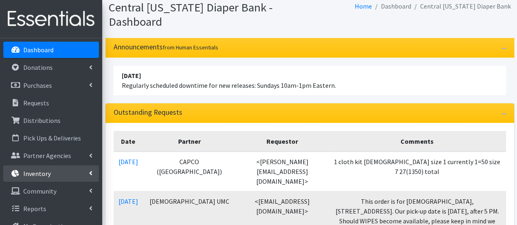
scroll to position [41, 0]
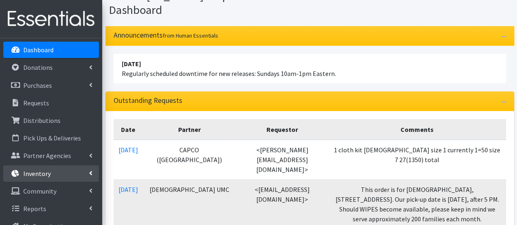
click at [56, 174] on link "Inventory" at bounding box center [51, 174] width 96 height 16
click at [58, 192] on link "Items & Inventory" at bounding box center [51, 191] width 96 height 16
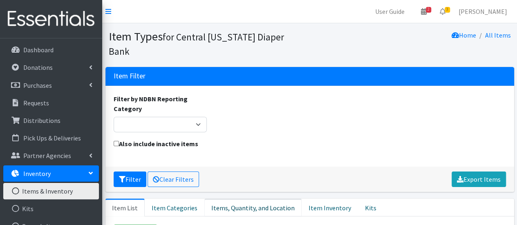
click at [248, 199] on link "Items, Quantity, and Location" at bounding box center [252, 208] width 97 height 18
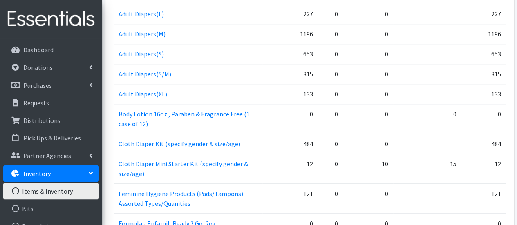
scroll to position [112, 0]
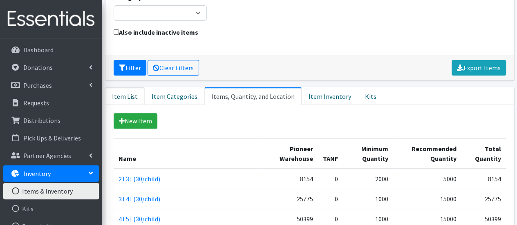
click at [126, 87] on link "Item List" at bounding box center [124, 96] width 39 height 18
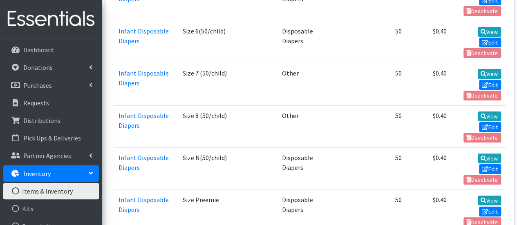
scroll to position [1665, 0]
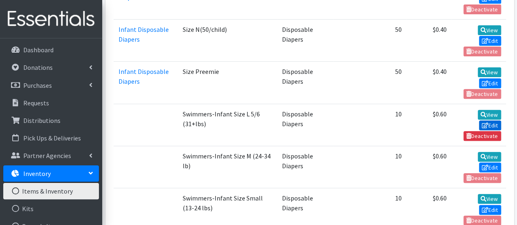
click at [491, 121] on link "Edit" at bounding box center [490, 126] width 22 height 10
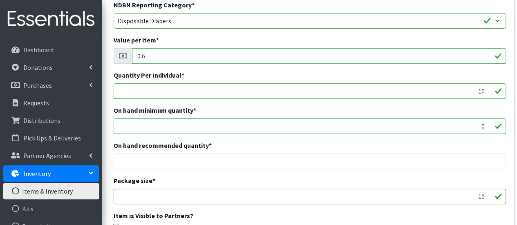
scroll to position [245, 0]
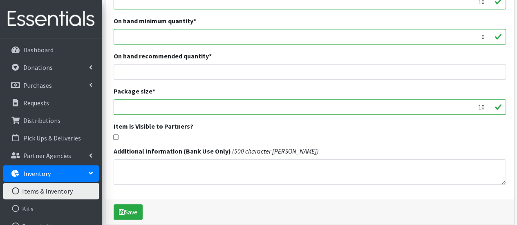
click at [114, 134] on div "Item is Visible to Partners?" at bounding box center [310, 130] width 392 height 18
click at [118, 135] on input "checkbox" at bounding box center [115, 137] width 5 height 5
checkbox input "true"
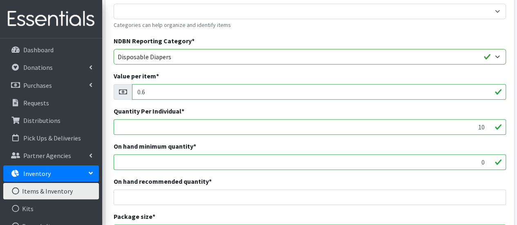
scroll to position [0, 0]
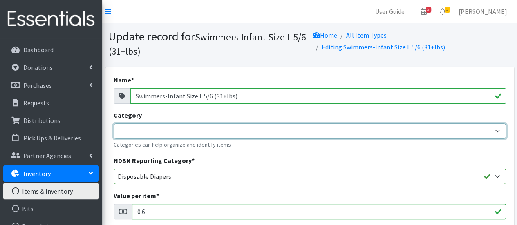
click at [271, 127] on select "Formula Adult Diapers/Products Infant Disposable Diapers Pull-ups Youth Disposa…" at bounding box center [310, 131] width 392 height 16
select select "23"
click at [114, 123] on select "Formula Adult Diapers/Products Infant Disposable Diapers Pull-ups Youth Disposa…" at bounding box center [310, 131] width 392 height 16
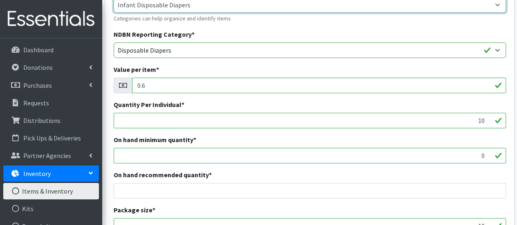
scroll to position [281, 0]
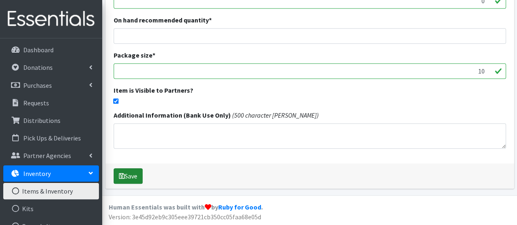
click at [135, 179] on button "Save" at bounding box center [128, 176] width 29 height 16
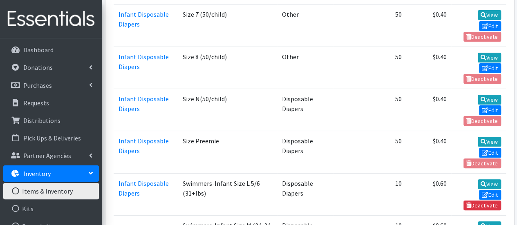
scroll to position [1635, 0]
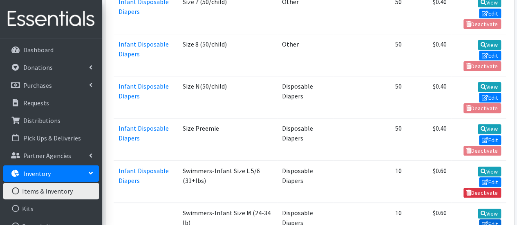
click at [484, 222] on icon at bounding box center [485, 225] width 7 height 6
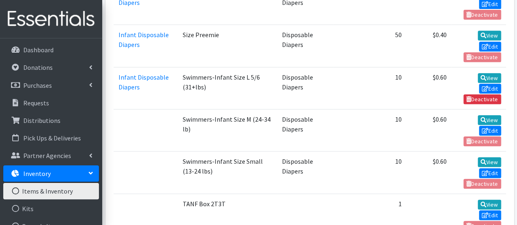
scroll to position [1758, 0]
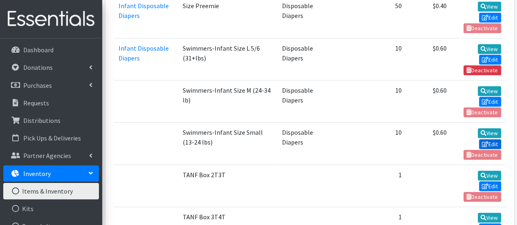
click at [482, 141] on icon at bounding box center [485, 144] width 7 height 6
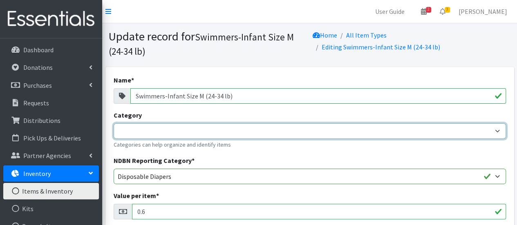
click at [182, 127] on select "Formula Adult Diapers/Products Infant Disposable Diapers Pull-ups Youth Disposa…" at bounding box center [310, 131] width 392 height 16
select select "23"
click at [114, 123] on select "Formula Adult Diapers/Products Infant Disposable Diapers Pull-ups Youth Disposa…" at bounding box center [310, 131] width 392 height 16
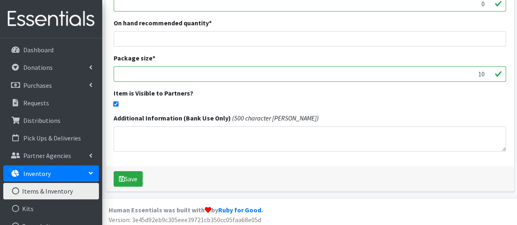
scroll to position [281, 0]
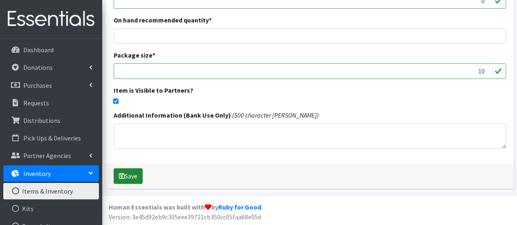
click at [118, 172] on button "Save" at bounding box center [128, 176] width 29 height 16
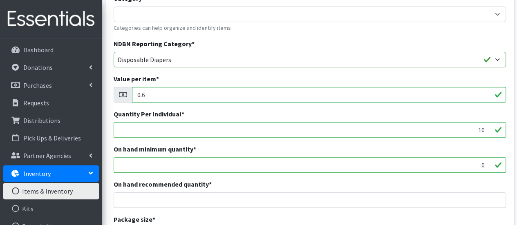
scroll to position [41, 0]
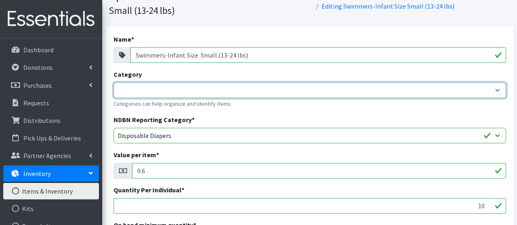
click at [214, 90] on select "Formula Adult Diapers/Products Infant Disposable Diapers Pull-ups Youth Disposa…" at bounding box center [310, 91] width 392 height 16
select select "23"
click at [114, 83] on select "Formula Adult Diapers/Products Infant Disposable Diapers Pull-ups Youth Disposa…" at bounding box center [310, 91] width 392 height 16
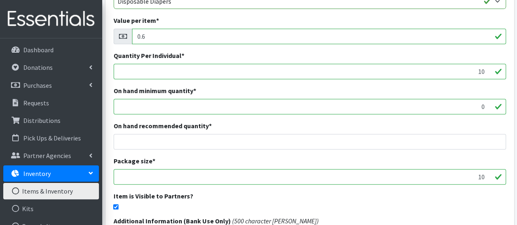
scroll to position [245, 0]
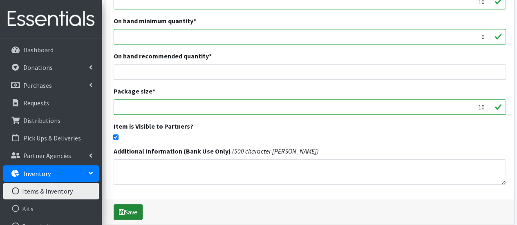
click at [130, 210] on button "Save" at bounding box center [128, 212] width 29 height 16
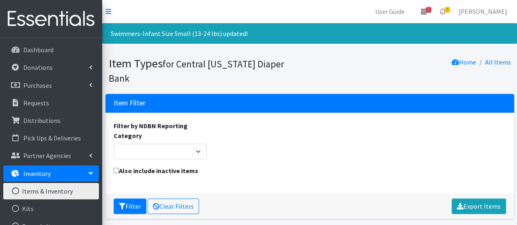
click at [68, 170] on link "Inventory" at bounding box center [51, 174] width 96 height 16
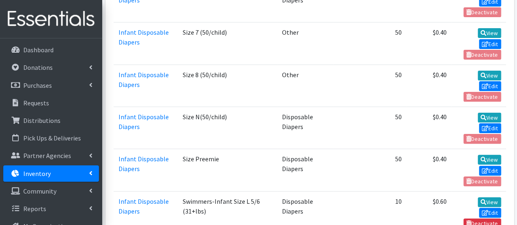
scroll to position [1594, 0]
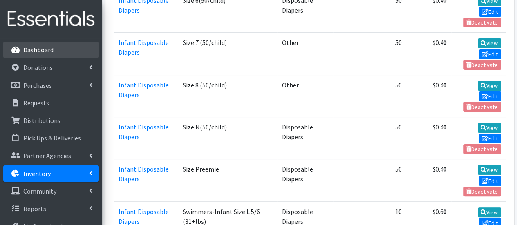
click at [59, 57] on link "Dashboard" at bounding box center [51, 50] width 96 height 16
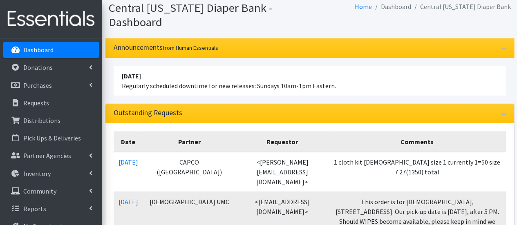
scroll to position [41, 0]
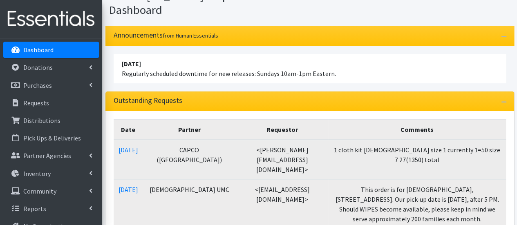
click at [355, 155] on td "1 cloth kit [DEMOGRAPHIC_DATA] size 1 currently 1=50 size 7 27(1350) total" at bounding box center [417, 160] width 177 height 40
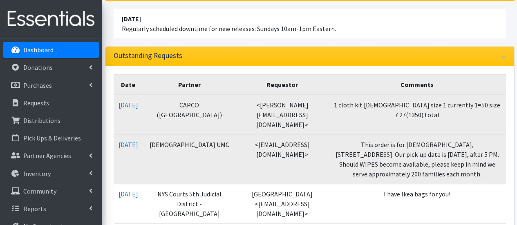
scroll to position [123, 0]
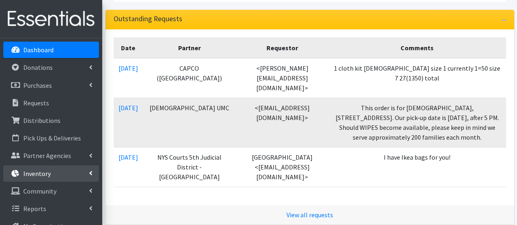
click at [36, 172] on p "Inventory" at bounding box center [36, 174] width 27 height 8
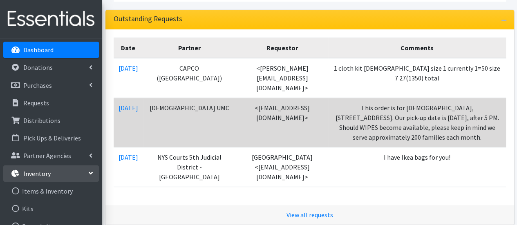
scroll to position [245, 0]
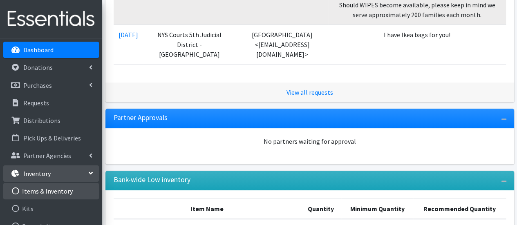
click at [36, 191] on link "Items & Inventory" at bounding box center [51, 191] width 96 height 16
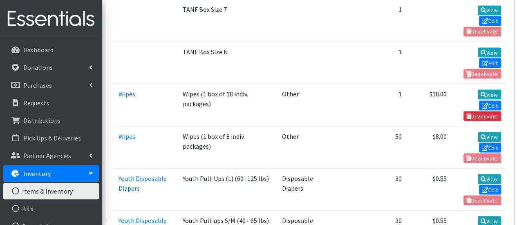
scroll to position [2289, 0]
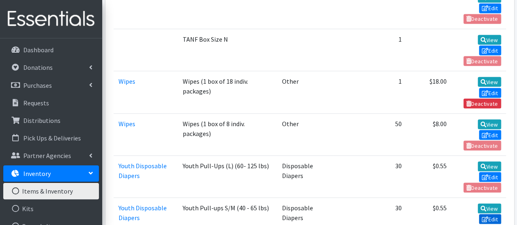
click at [491, 214] on link "Edit" at bounding box center [490, 219] width 22 height 10
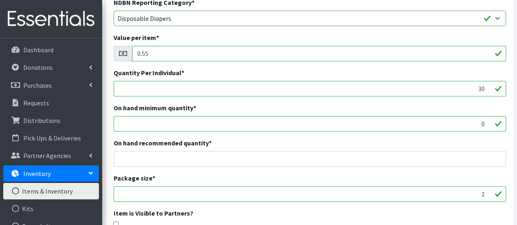
scroll to position [281, 0]
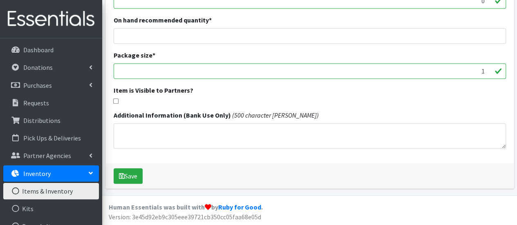
click at [115, 101] on input "checkbox" at bounding box center [115, 101] width 5 height 5
checkbox input "true"
click at [128, 175] on button "Save" at bounding box center [128, 176] width 29 height 16
